Goal: Task Accomplishment & Management: Complete application form

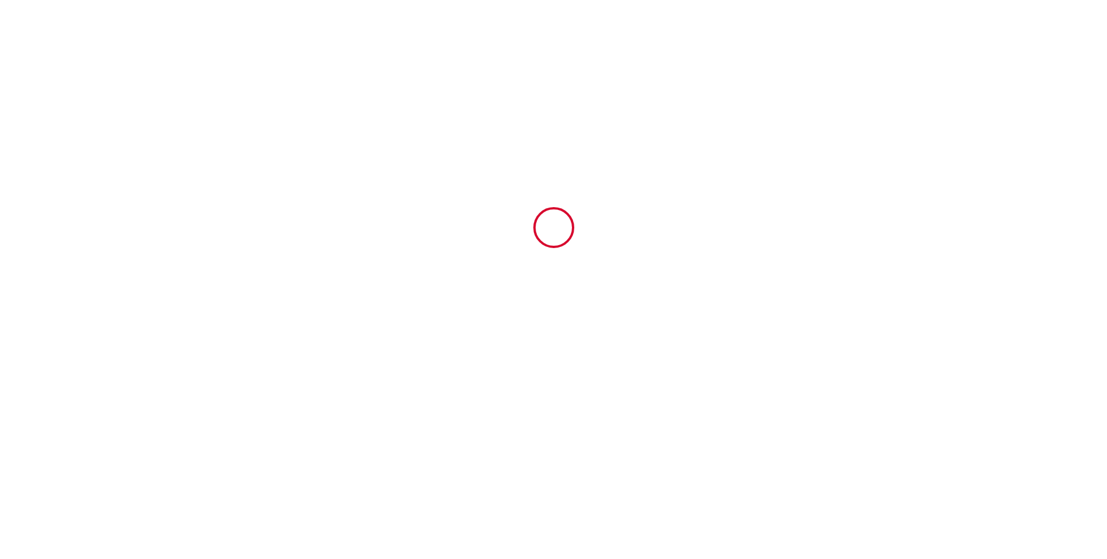
type input "6914073"
type input "Bellevue romantique / Parking"
type input "53 rue Balzac"
type input "73000"
type input "Chambéry"
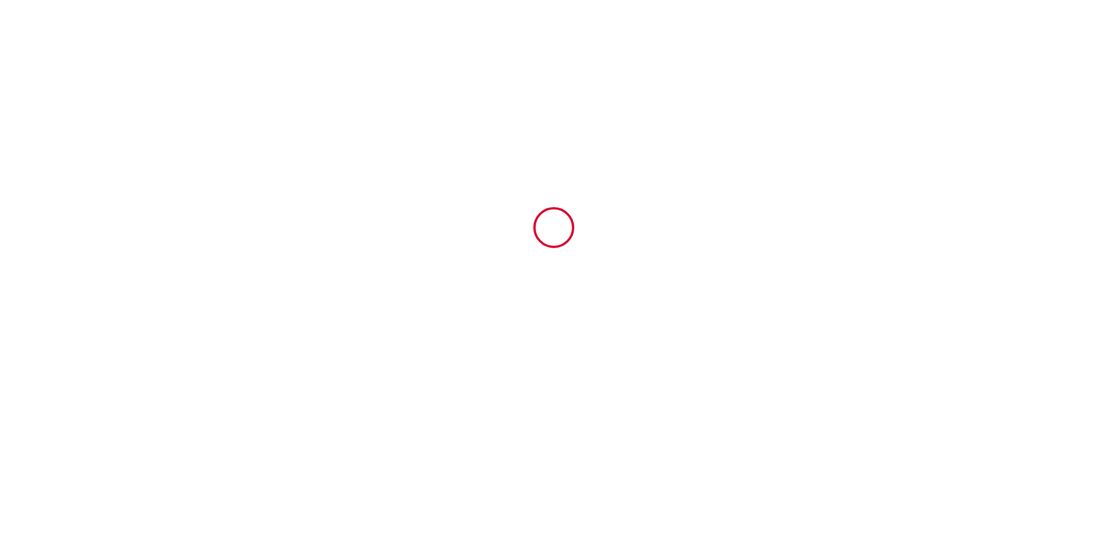
type input "France"
type input "12 Sun October 2025"
type input "14 Tue October 2025"
type input "2"
type input "0"
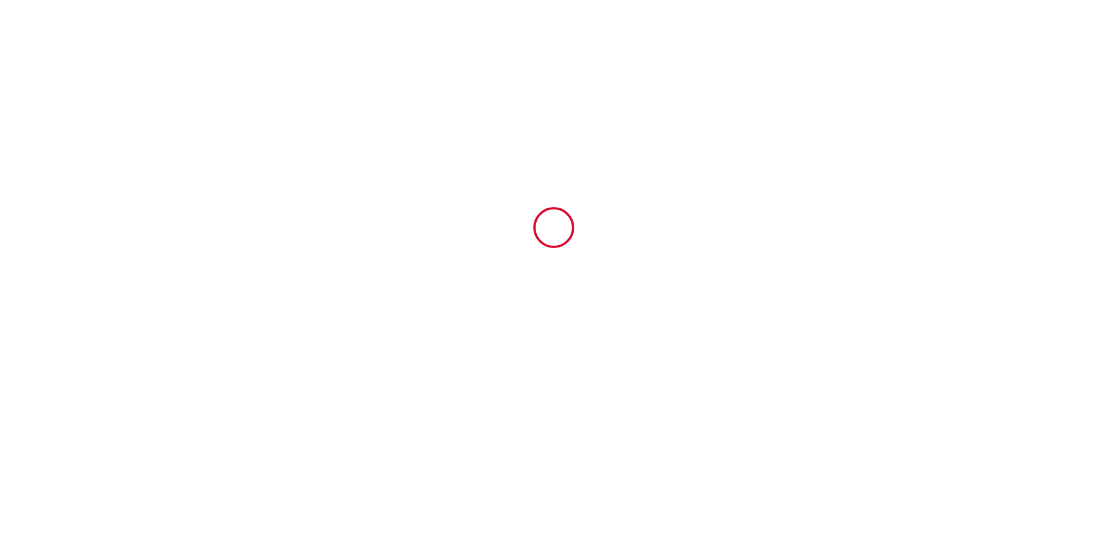
type input "250"
type input "153.44"
type input "Pierre"
type input "DROUETTE"
type input "France"
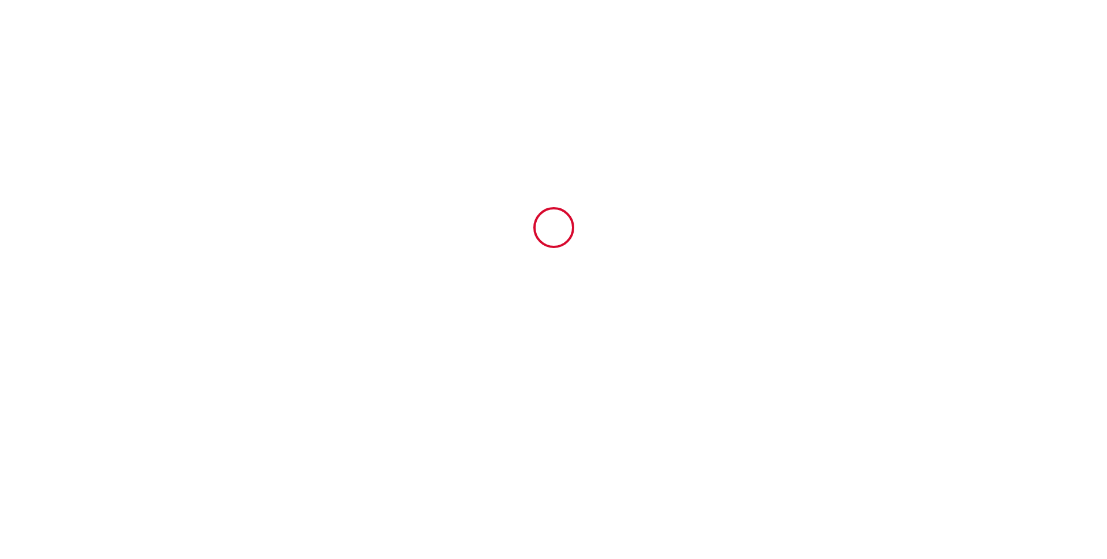
type input "laconciergeriedesalpeschambery@gmail.com"
type input "Sonia"
type input "Siret"
type input "36 rue Gaston Poittevin"
type input "51530"
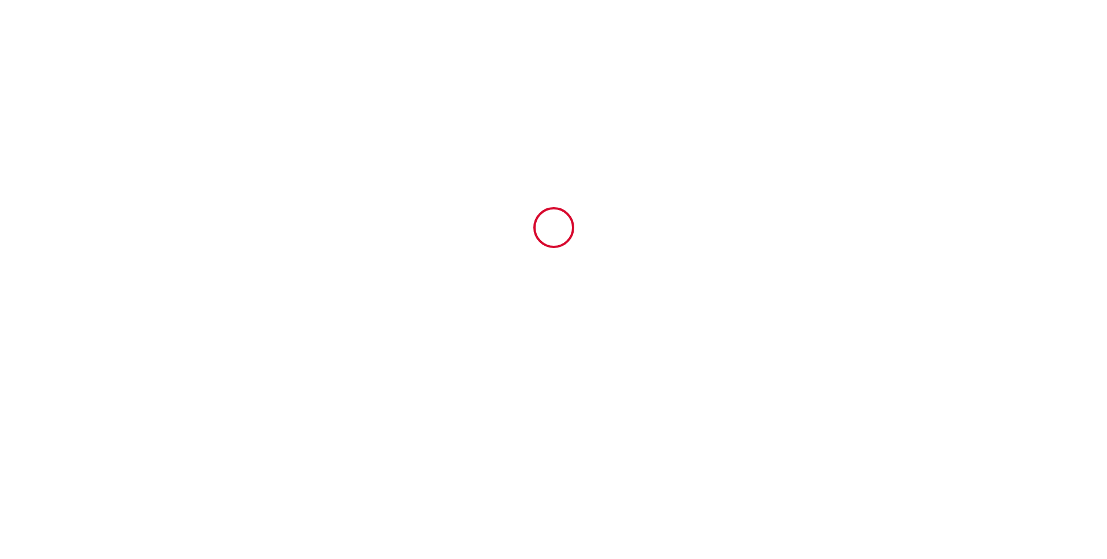
type input "MONTHELON"
type input "ssiret.887385@guest.booking.com"
type input "+33 6 74 15 32 13"
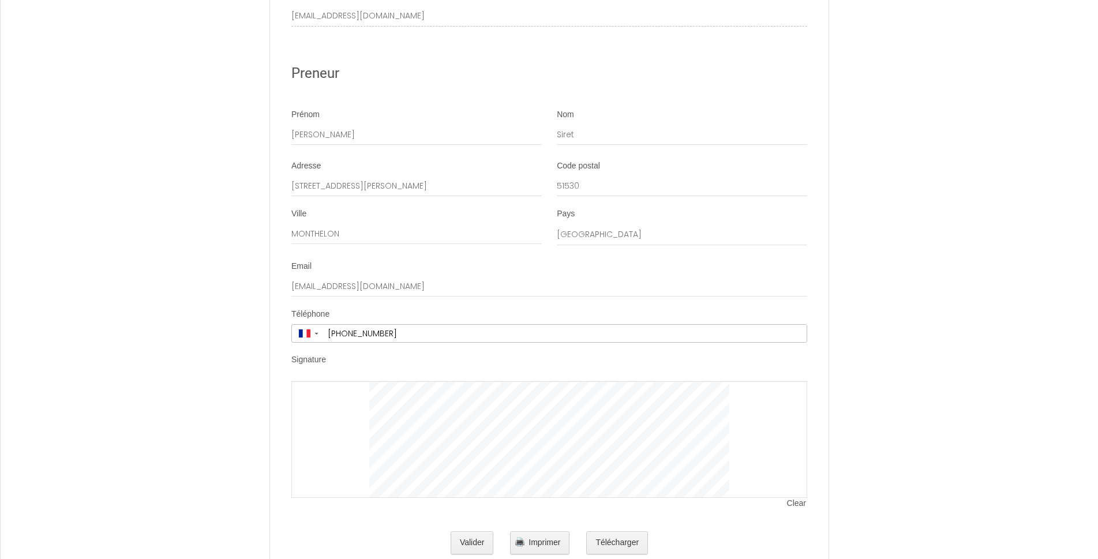
scroll to position [2181, 0]
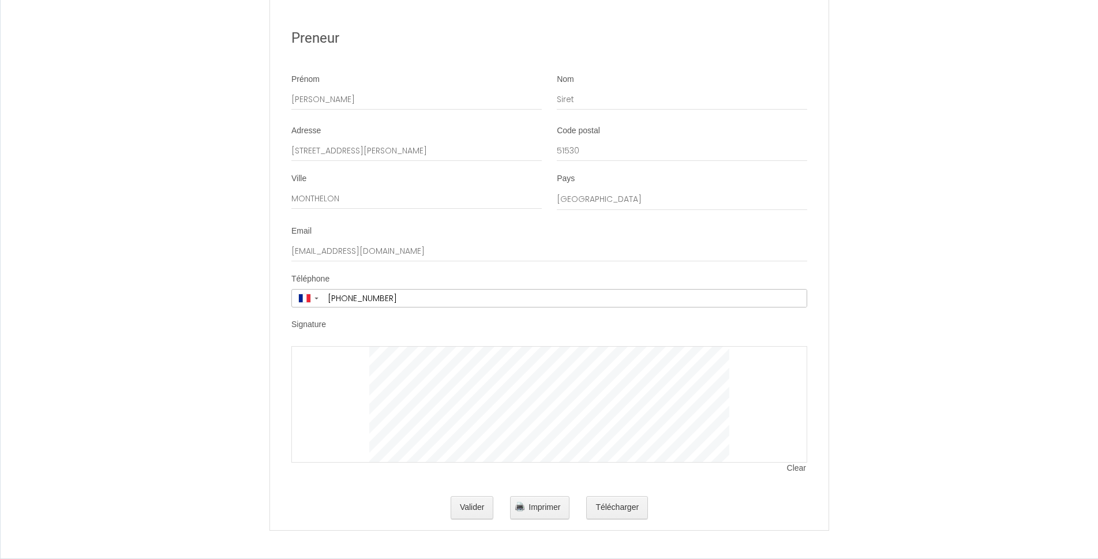
click at [407, 371] on div at bounding box center [549, 404] width 516 height 117
click at [788, 469] on span "Clear" at bounding box center [797, 469] width 20 height 12
click at [797, 463] on div at bounding box center [549, 404] width 516 height 117
click at [798, 469] on span "Clear" at bounding box center [797, 469] width 20 height 12
click at [477, 509] on button "Valider" at bounding box center [471, 507] width 43 height 23
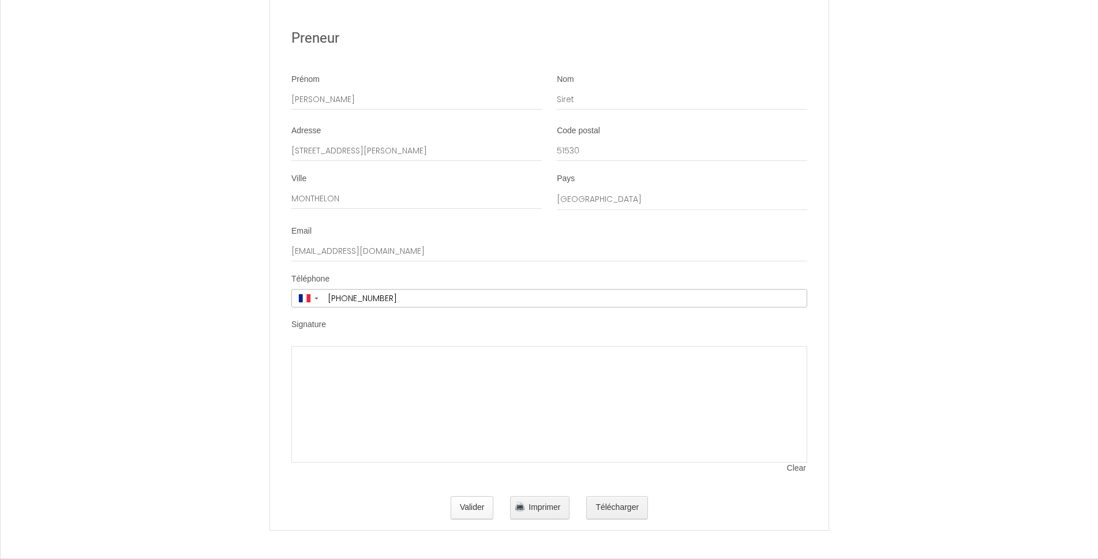
scroll to position [0, 0]
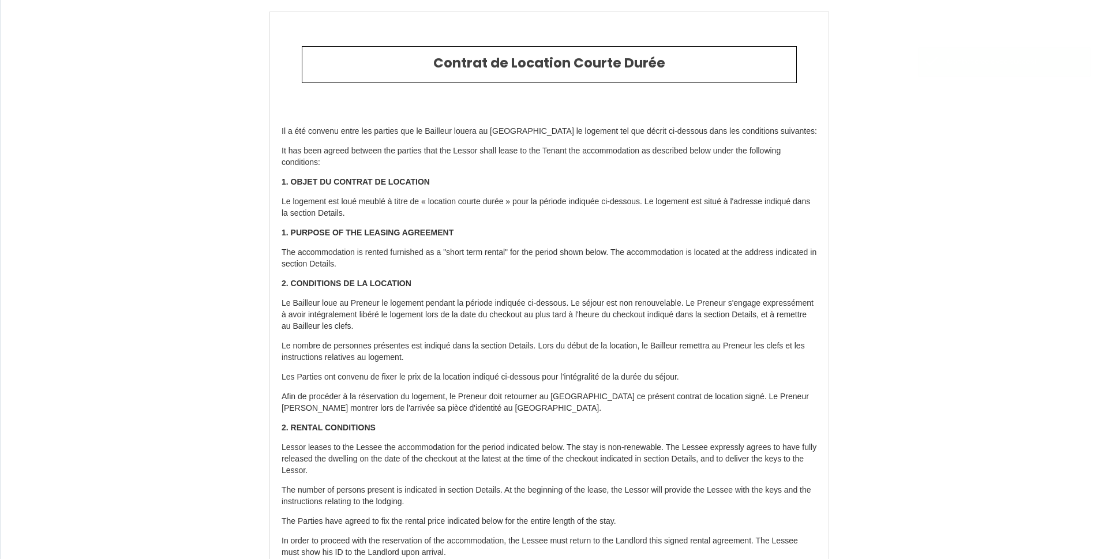
type input "45"
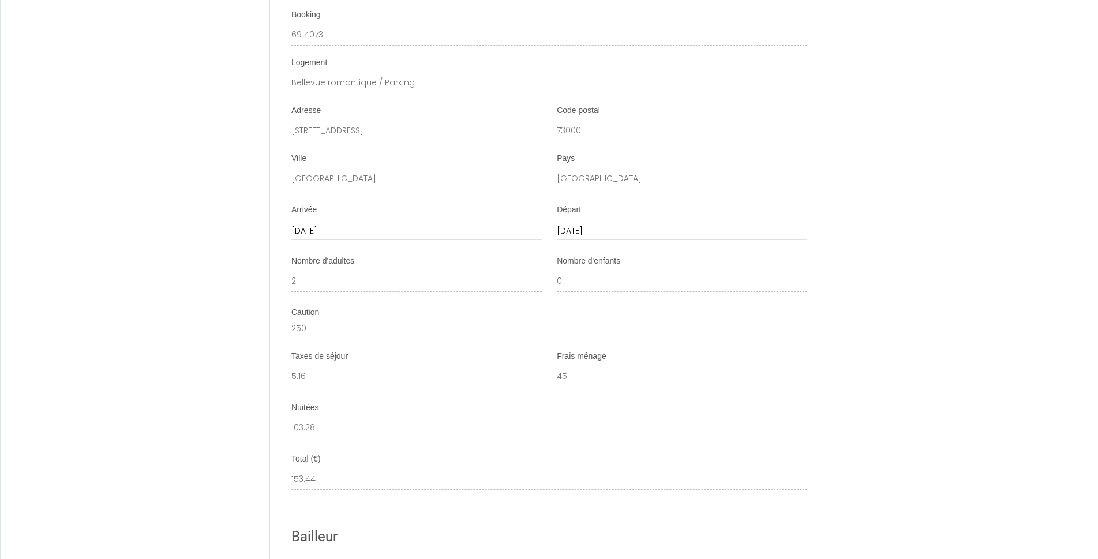
scroll to position [2296, 0]
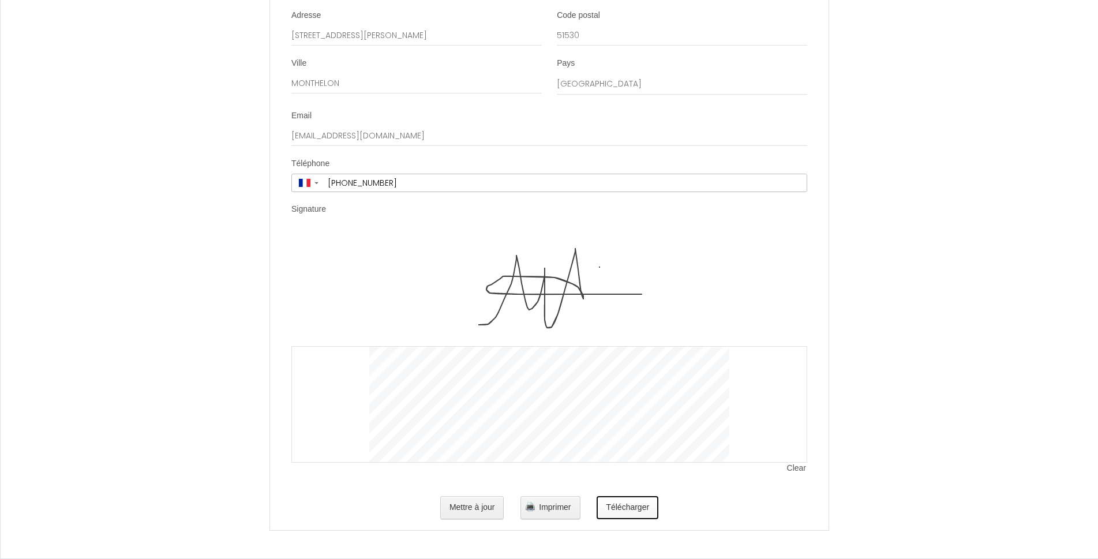
click at [632, 511] on button "Télécharger" at bounding box center [627, 507] width 62 height 23
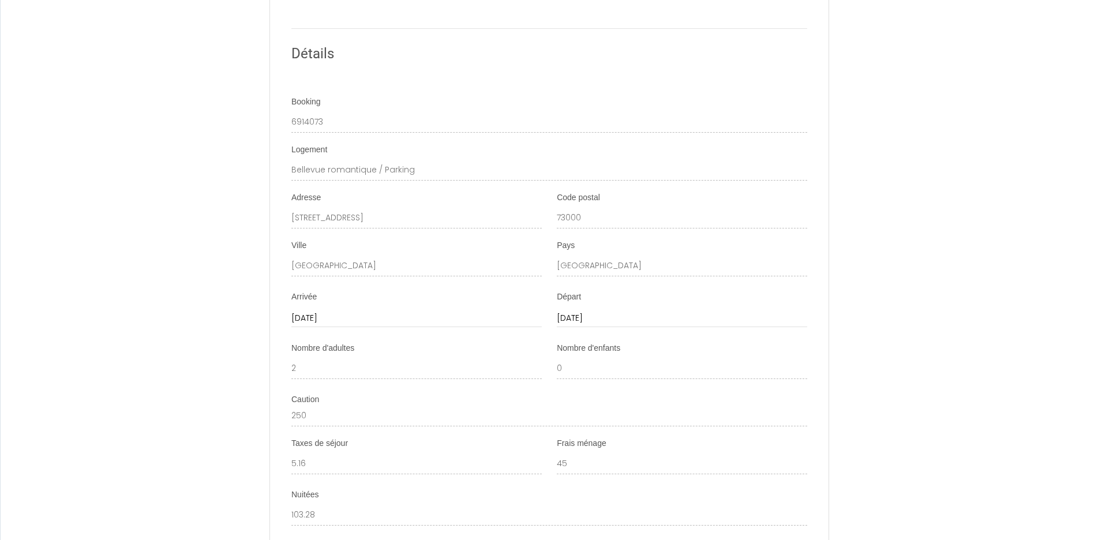
scroll to position [2315, 0]
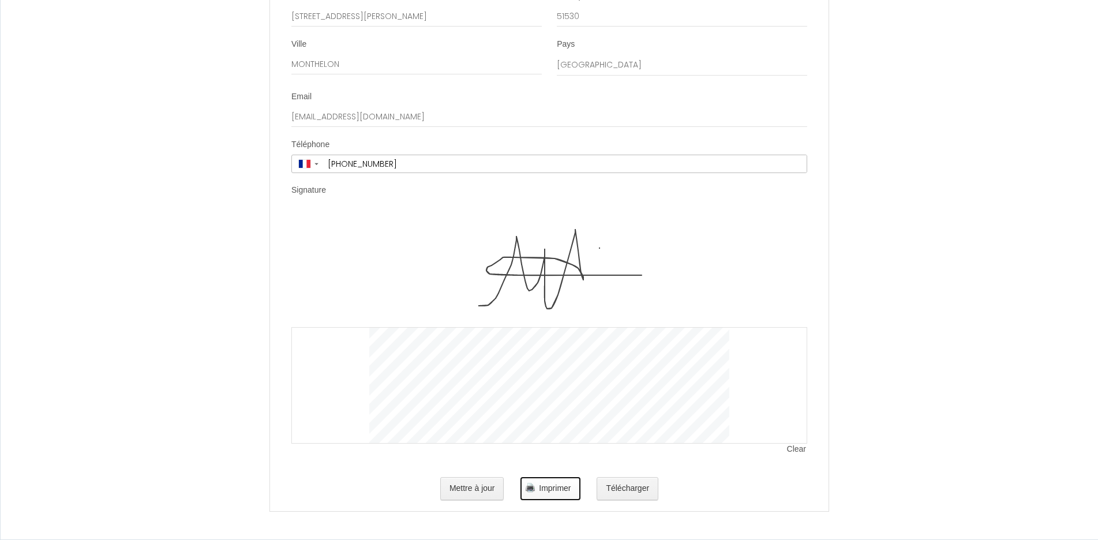
click at [574, 498] on button "Imprimer" at bounding box center [549, 488] width 59 height 23
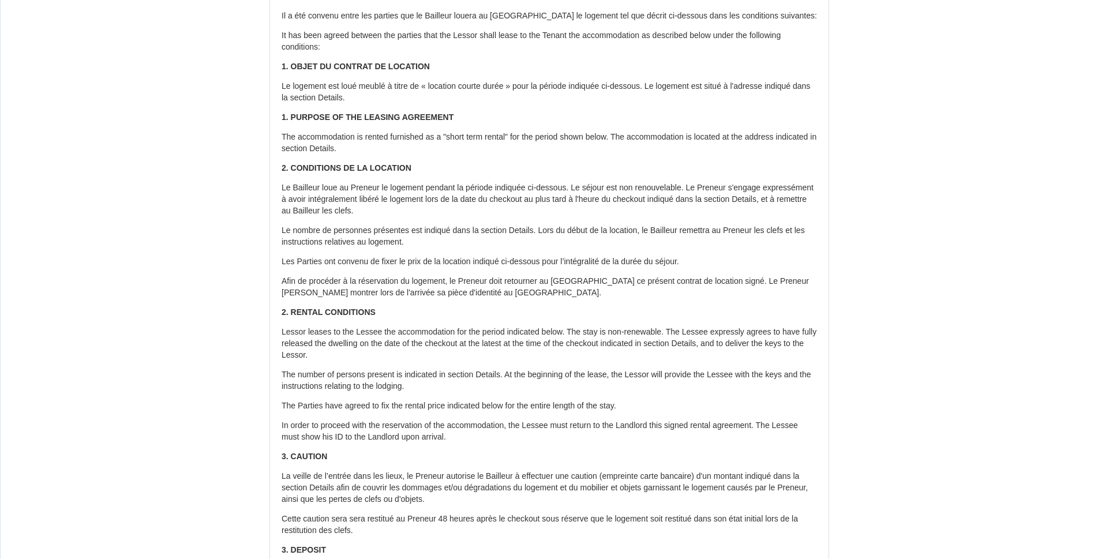
scroll to position [0, 0]
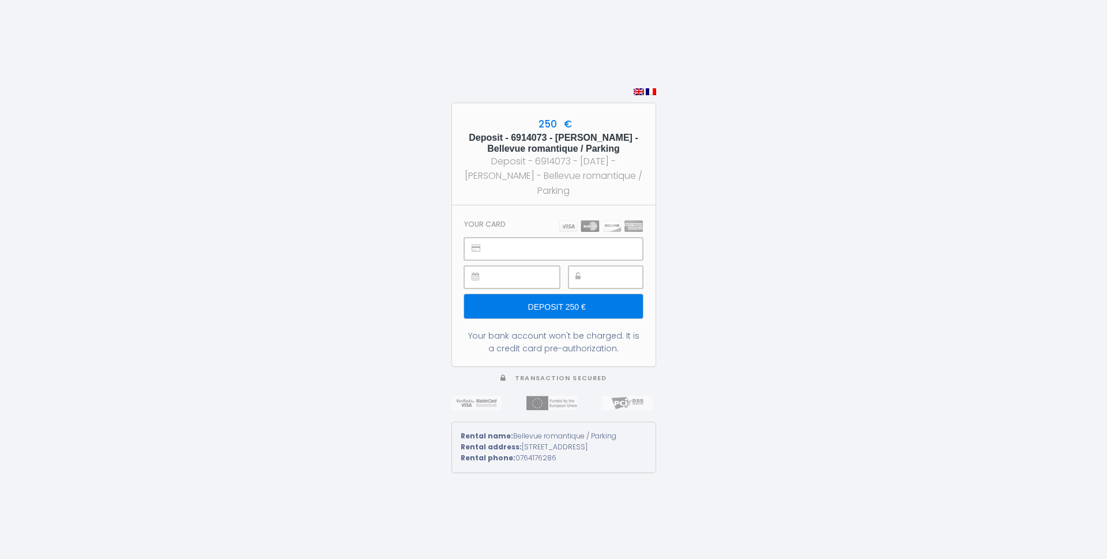
type input "Deposit 250 €"
click at [539, 295] on input "Deposit 250 €" at bounding box center [553, 306] width 178 height 24
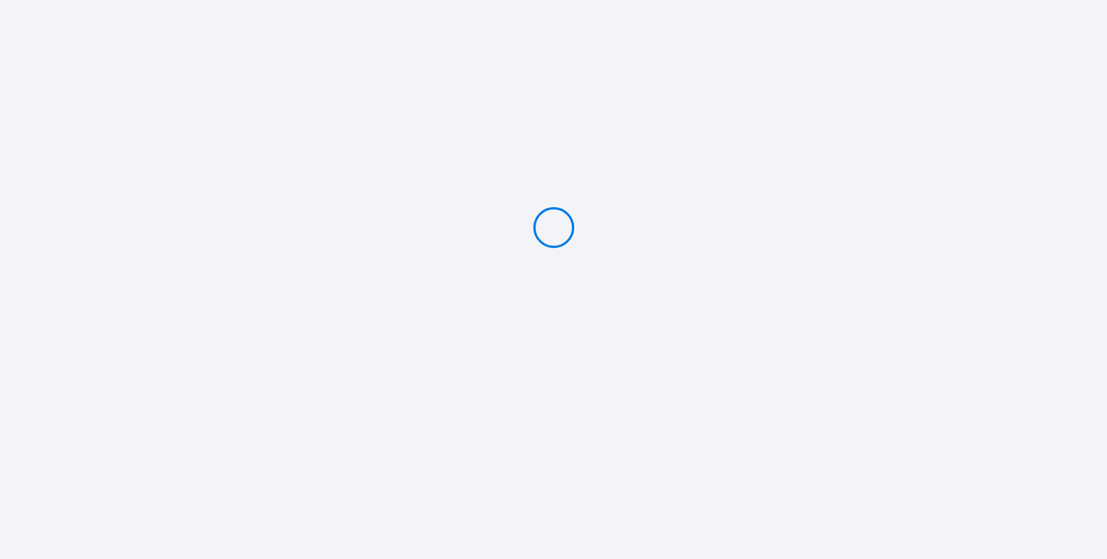
type input "Deposit 250 €"
